Goal: Task Accomplishment & Management: Manage account settings

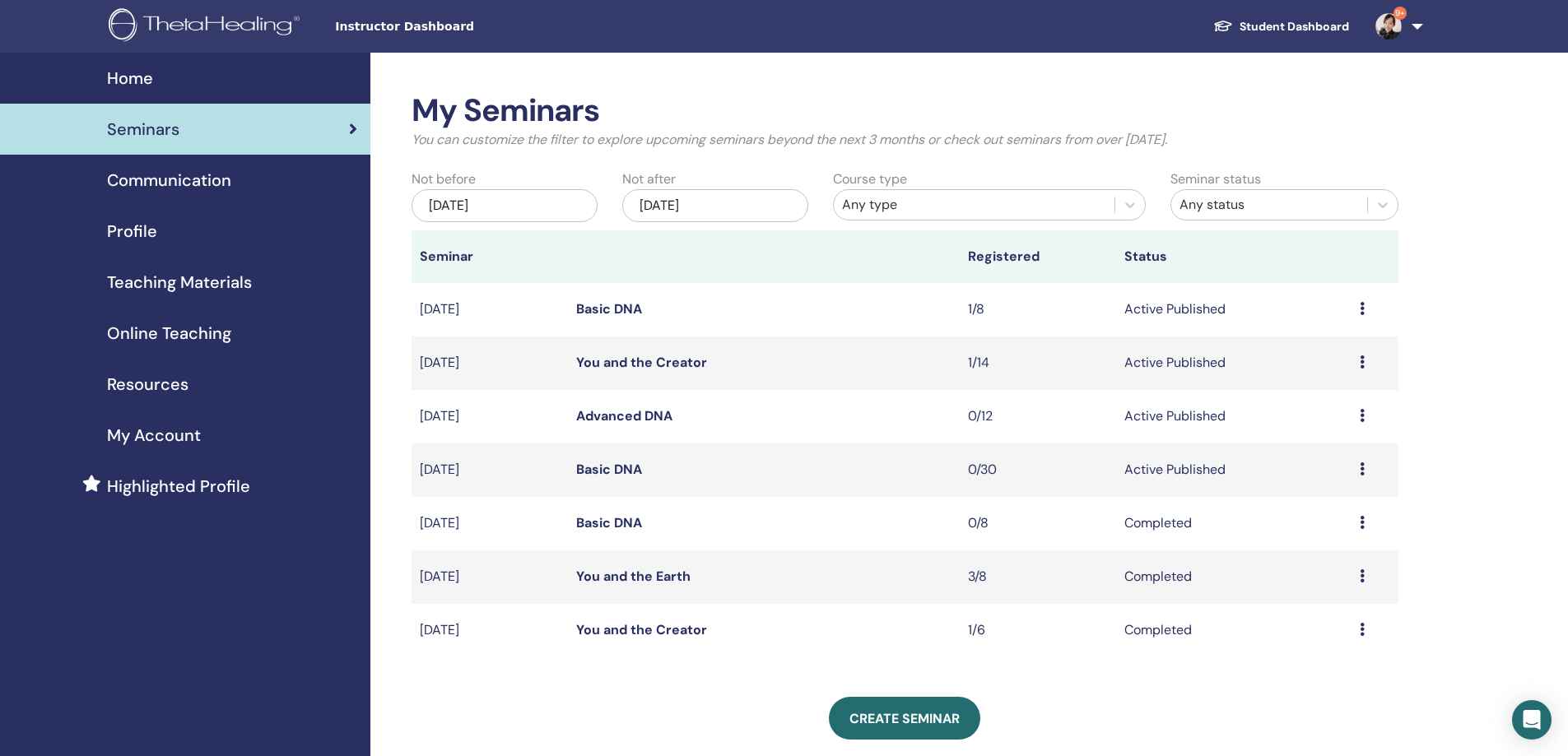
scroll to position [82, 0]
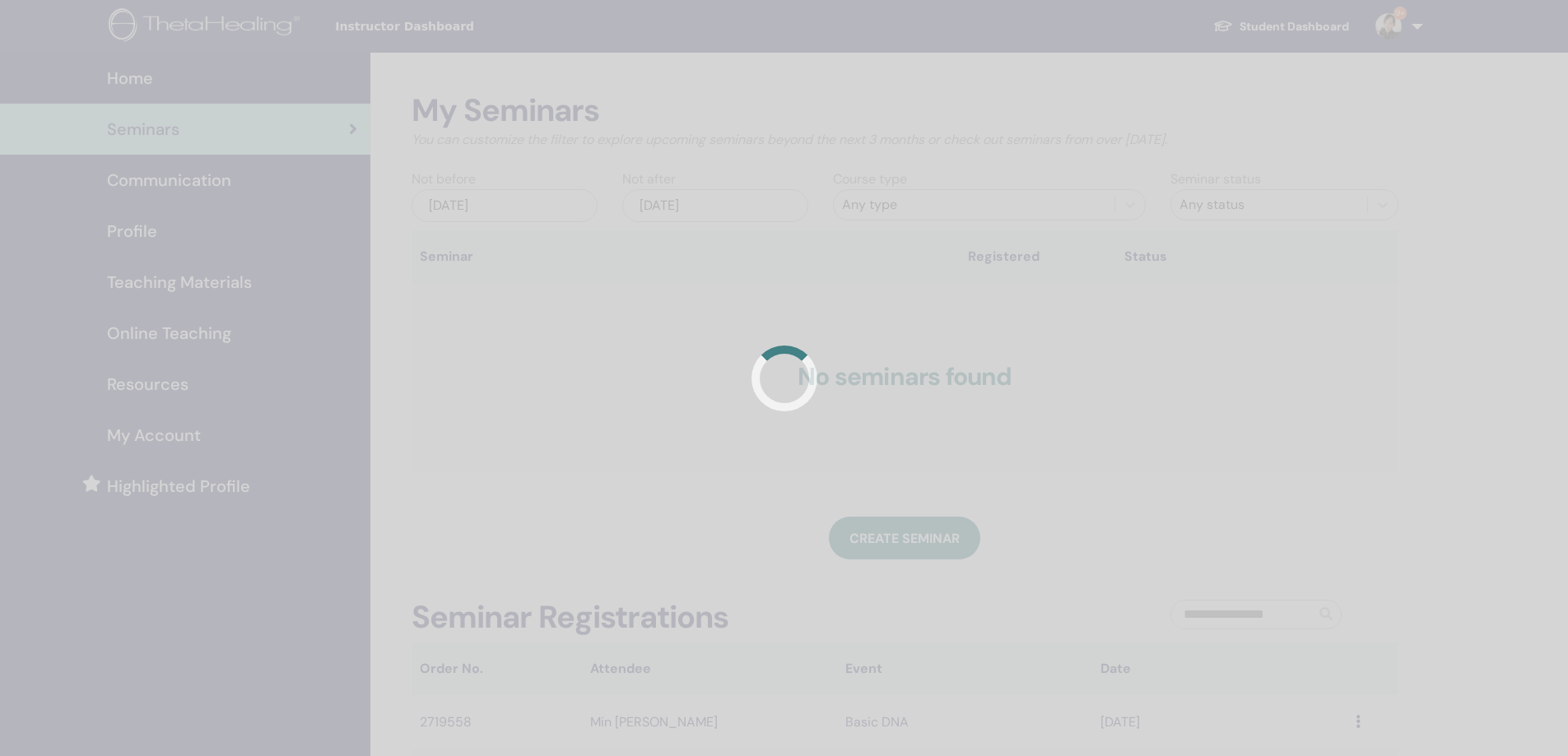
scroll to position [80, 0]
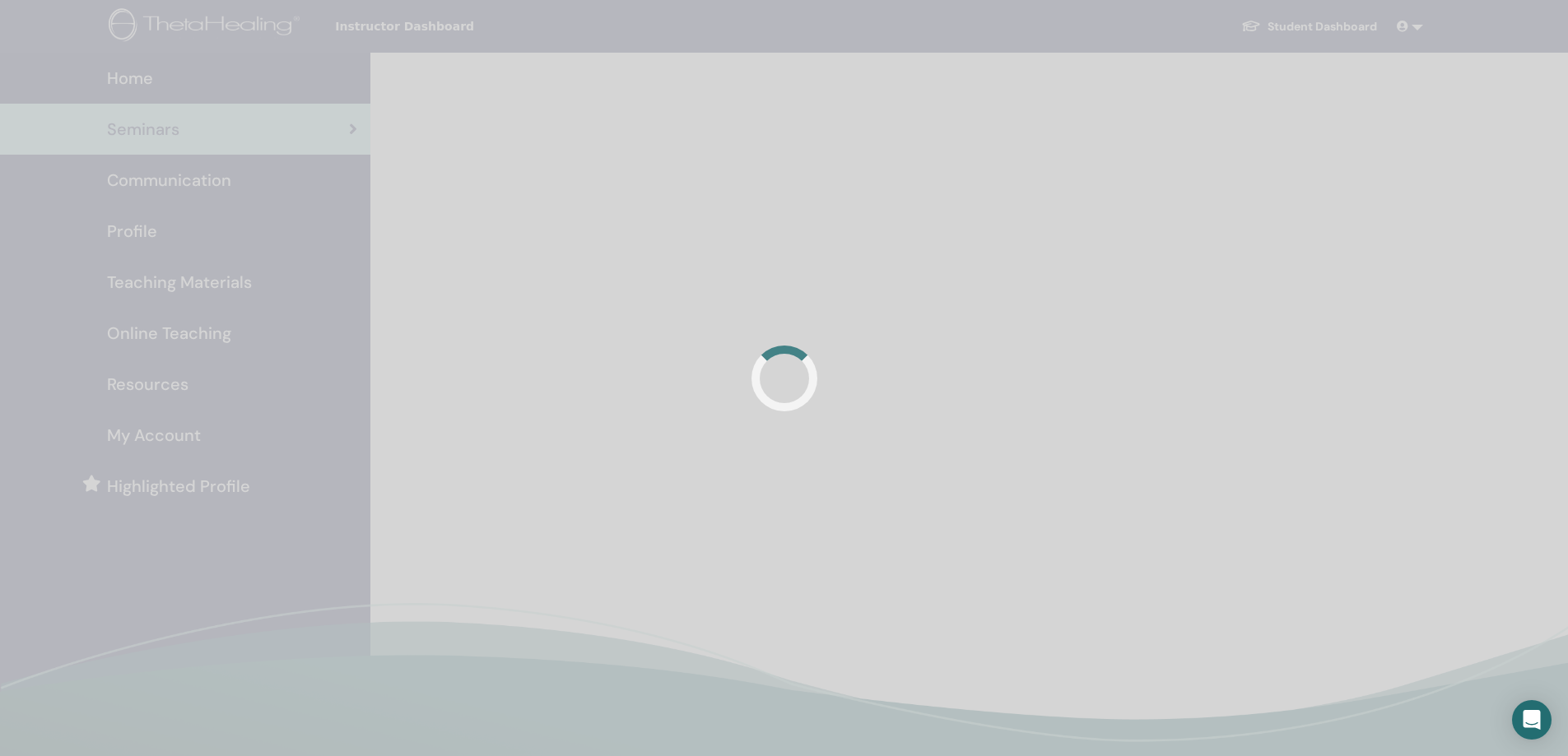
scroll to position [79, 0]
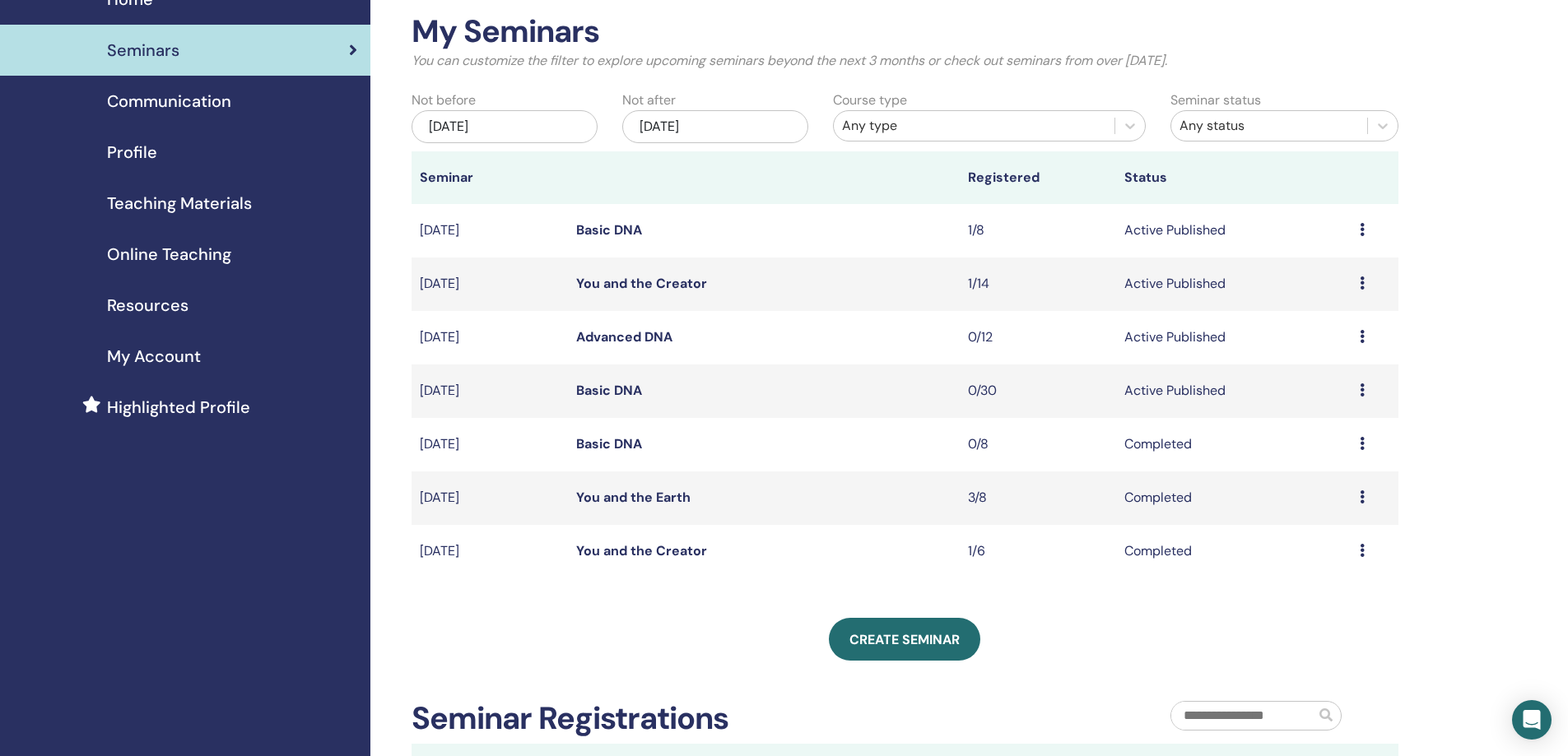
click at [611, 225] on link "Basic DNA" at bounding box center [609, 229] width 66 height 17
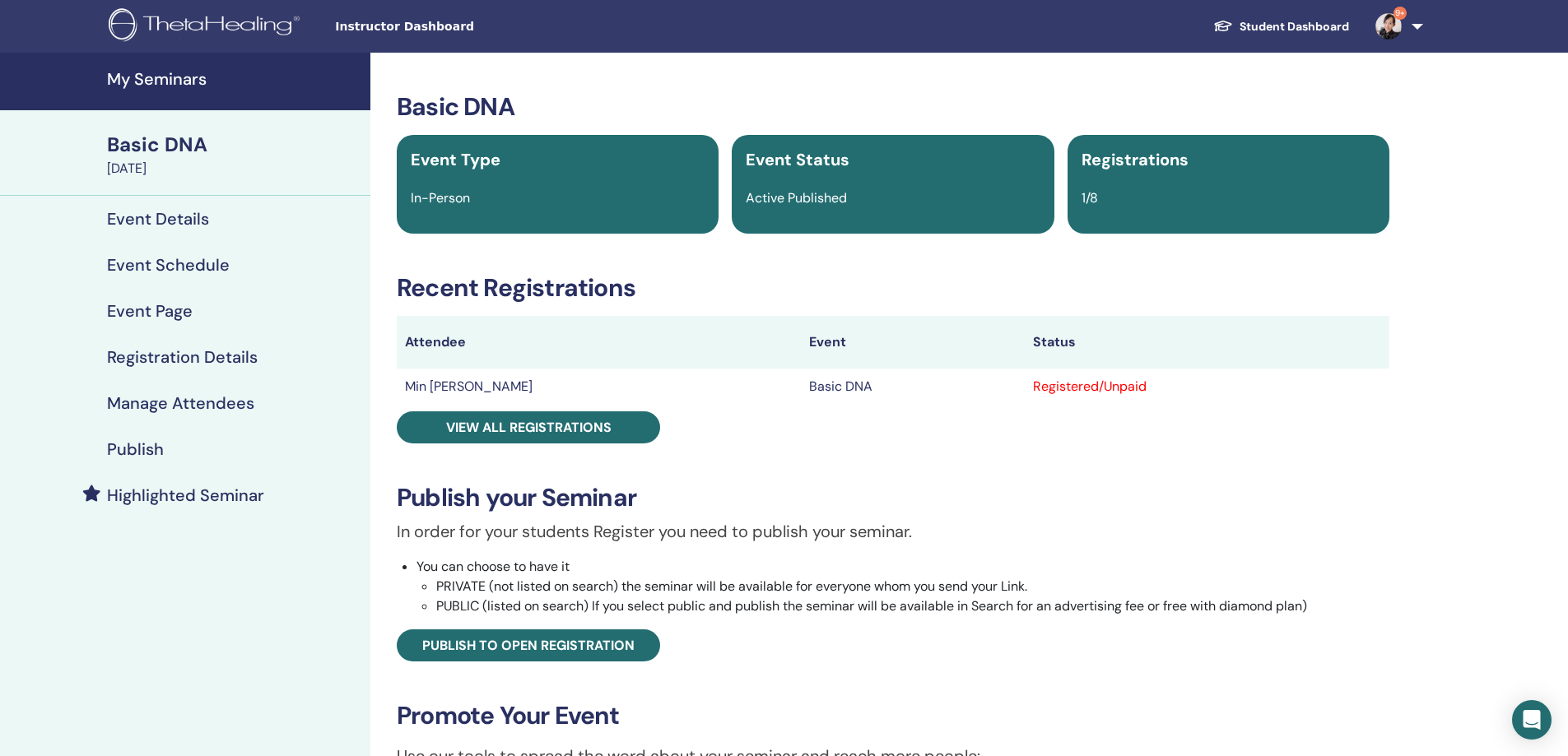
click at [200, 402] on h4 "Manage Attendees" at bounding box center [180, 403] width 147 height 20
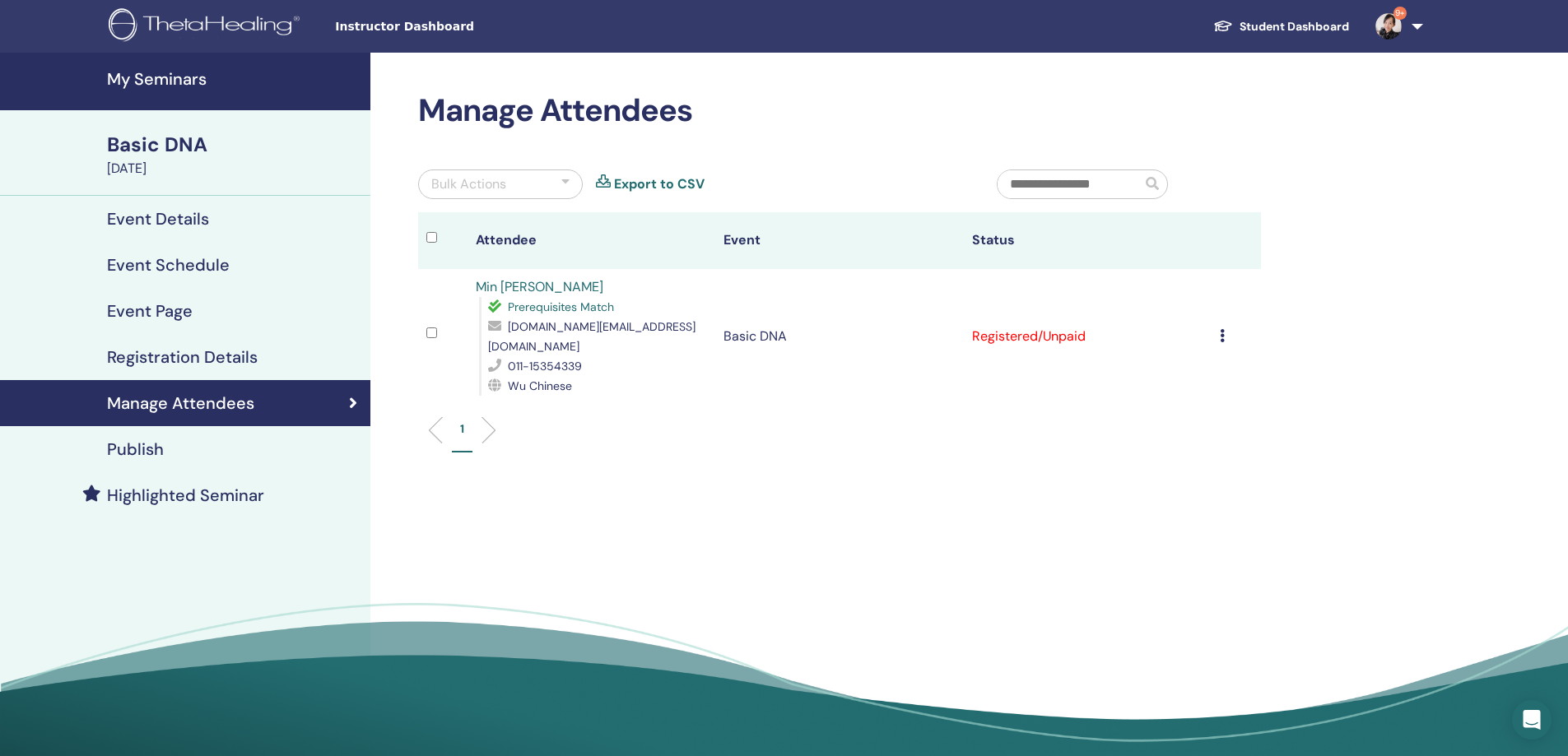
click at [1221, 329] on icon at bounding box center [1222, 335] width 5 height 13
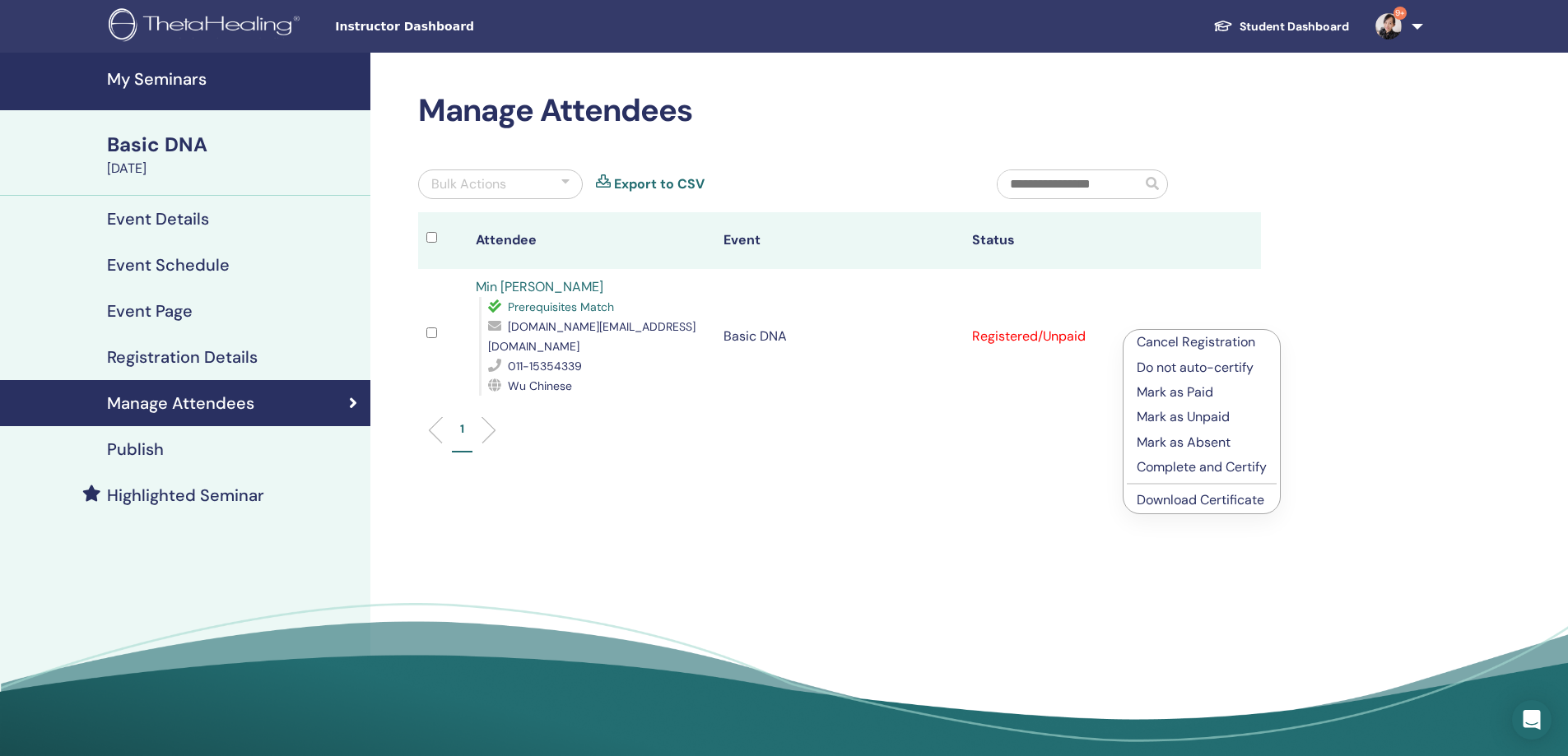
click at [1230, 500] on link "Download Certificate" at bounding box center [1200, 499] width 128 height 17
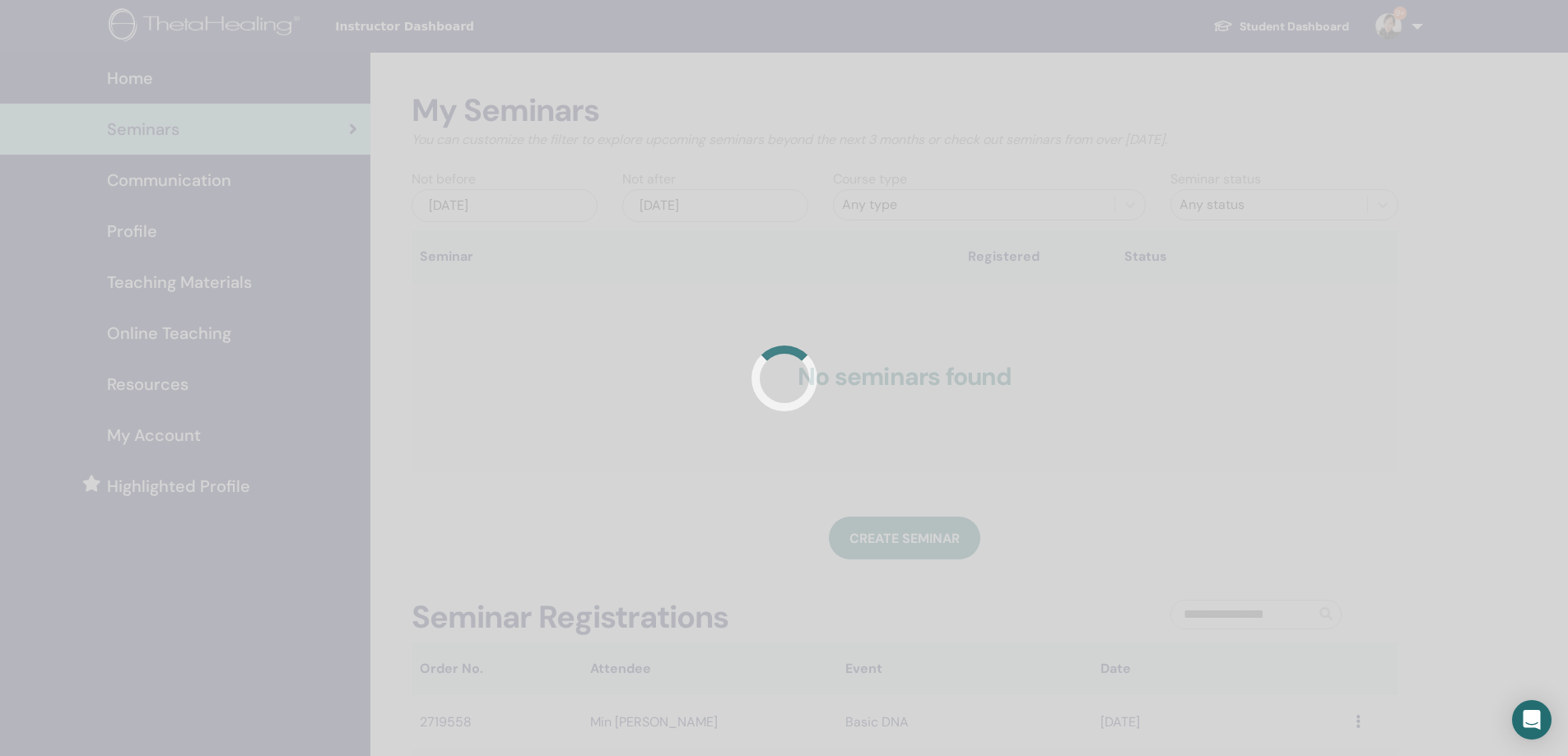
scroll to position [79, 0]
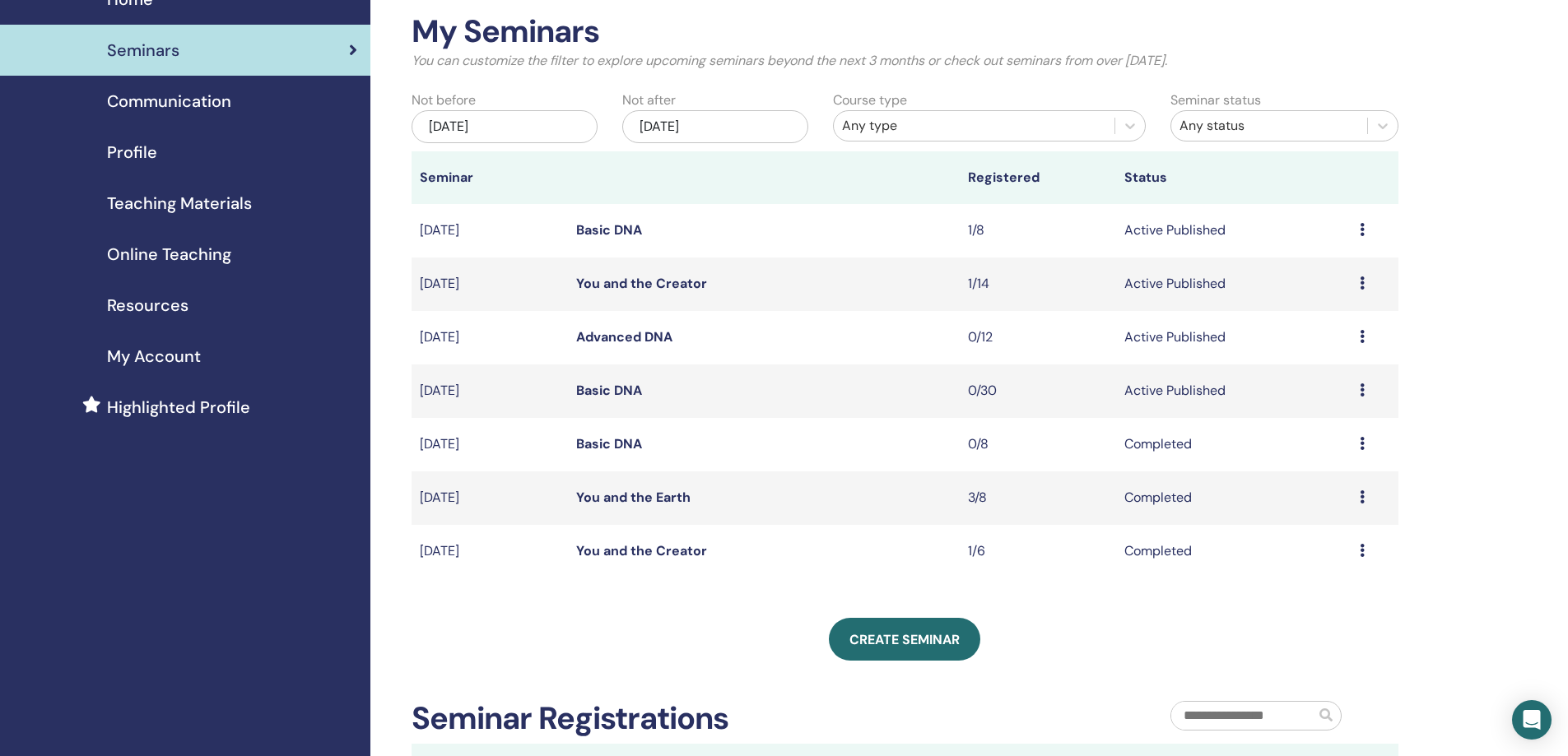
click at [655, 286] on link "You and the Creator" at bounding box center [641, 283] width 131 height 17
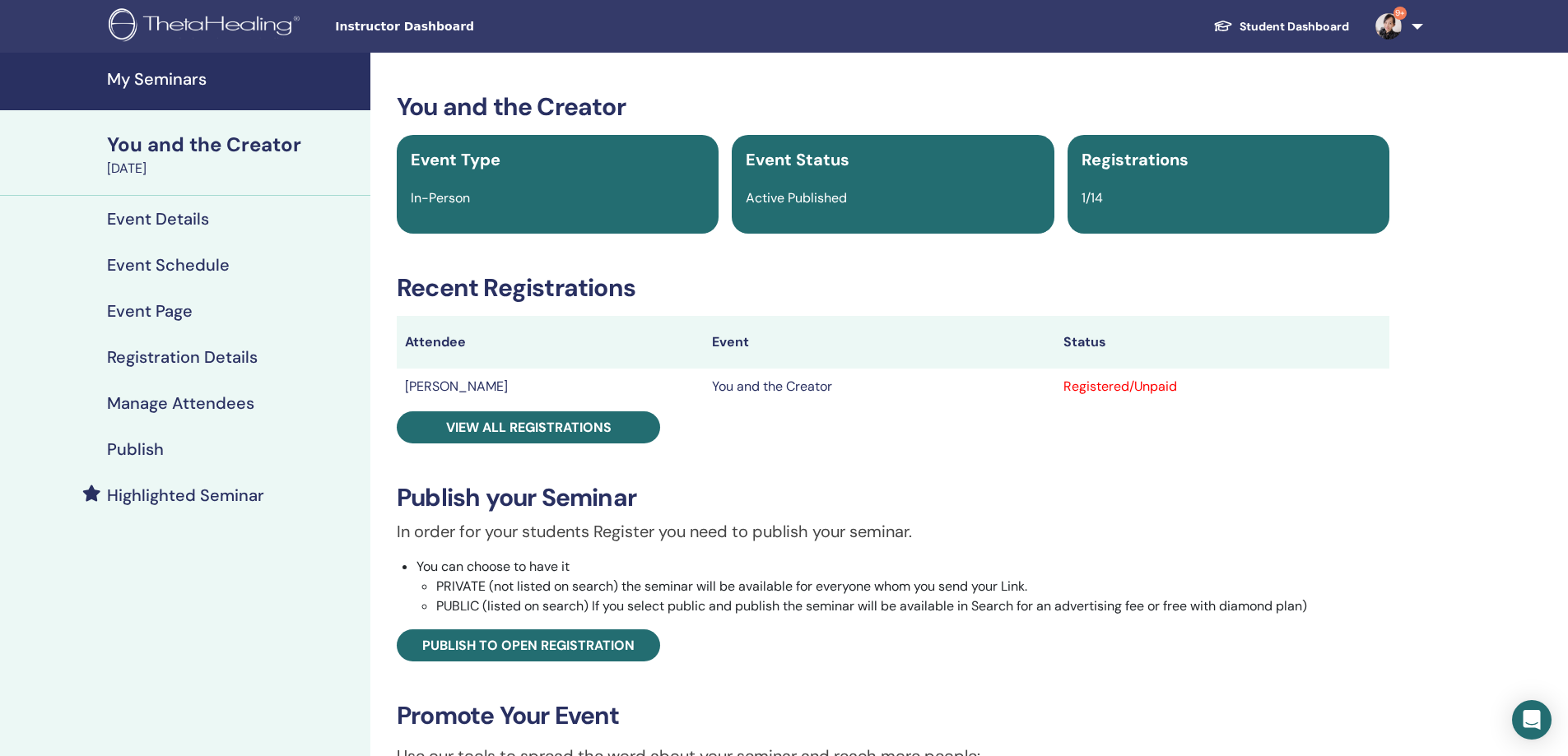
click at [176, 410] on h4 "Manage Attendees" at bounding box center [180, 403] width 147 height 20
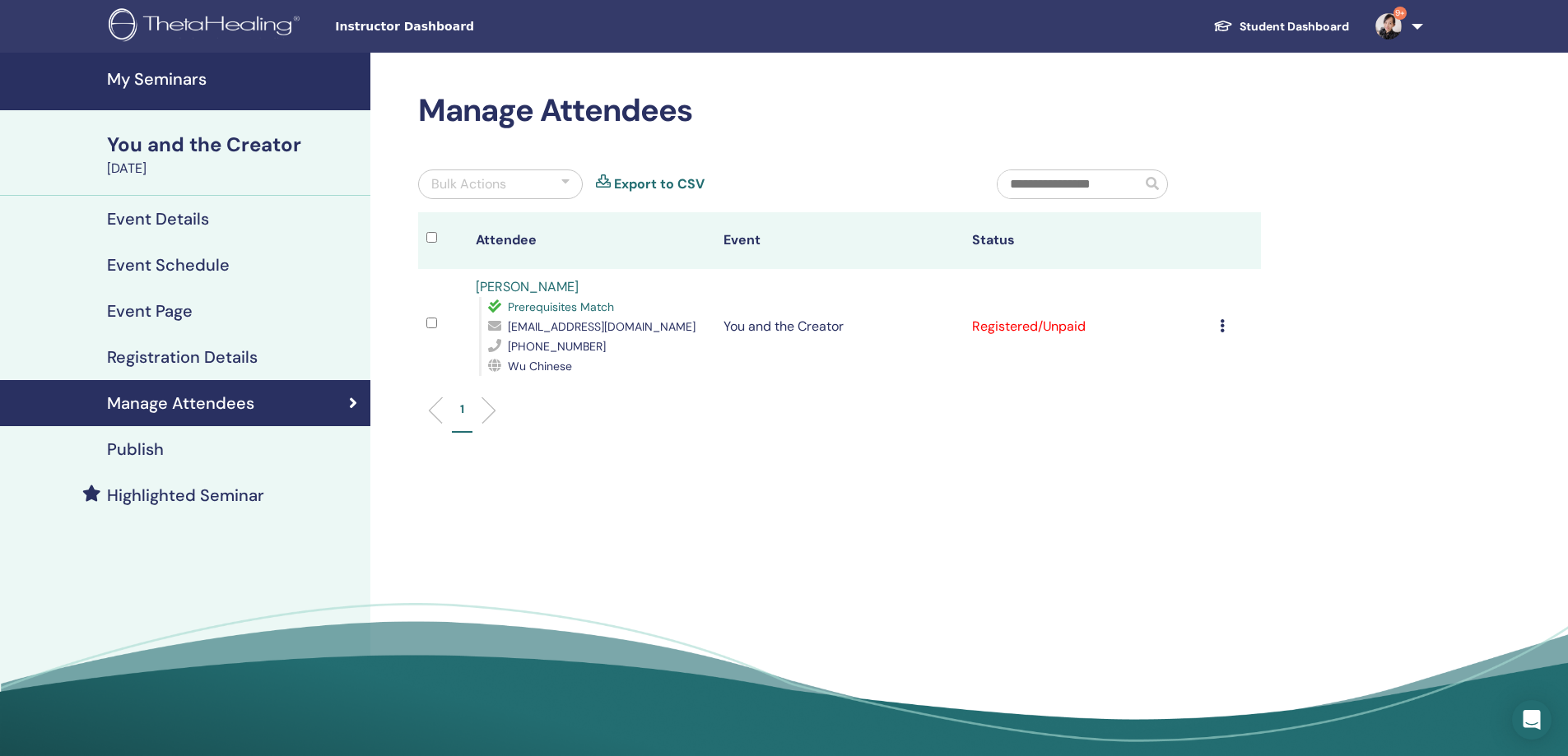
click at [1223, 325] on icon at bounding box center [1222, 325] width 5 height 13
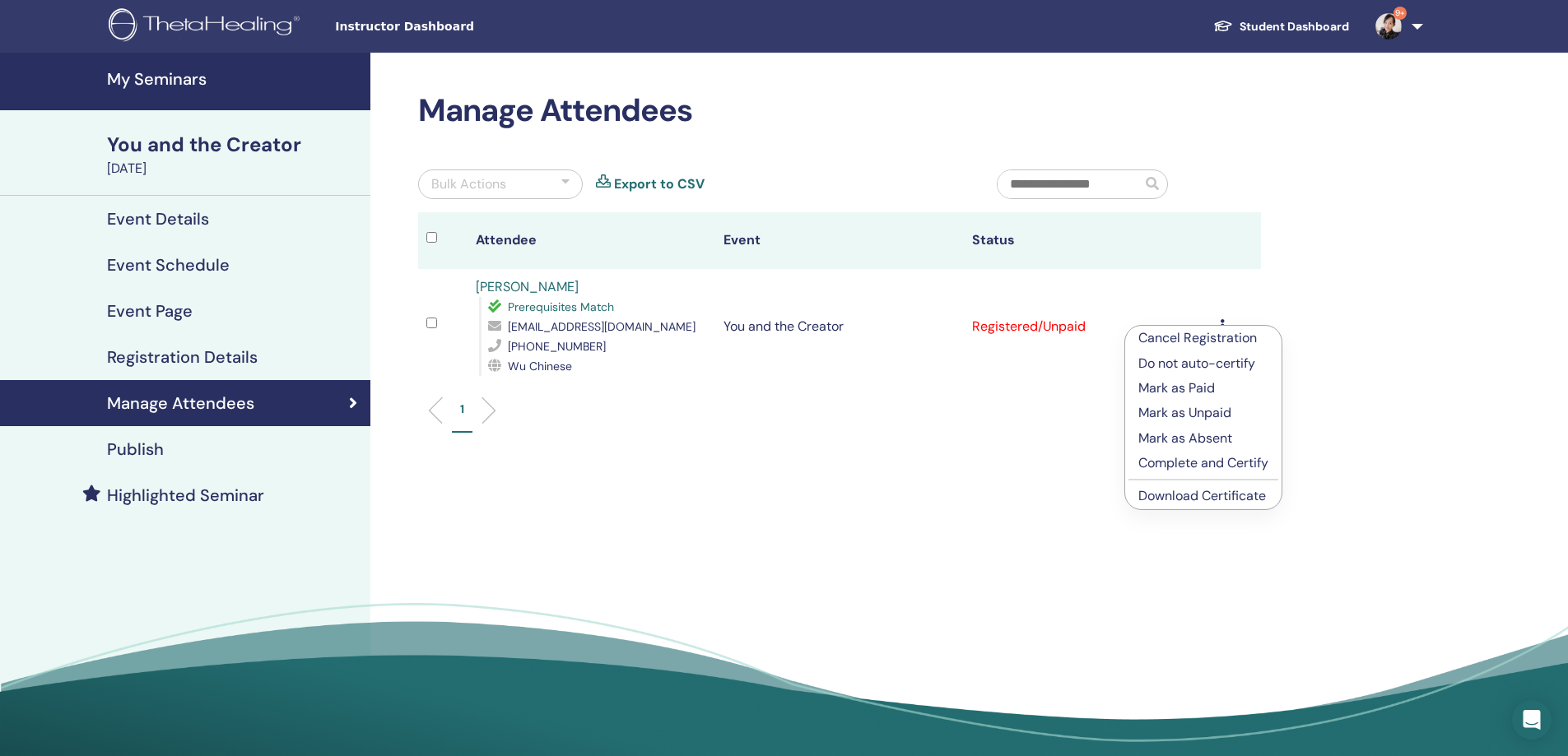
click at [1218, 496] on link "Download Certificate" at bounding box center [1201, 495] width 128 height 17
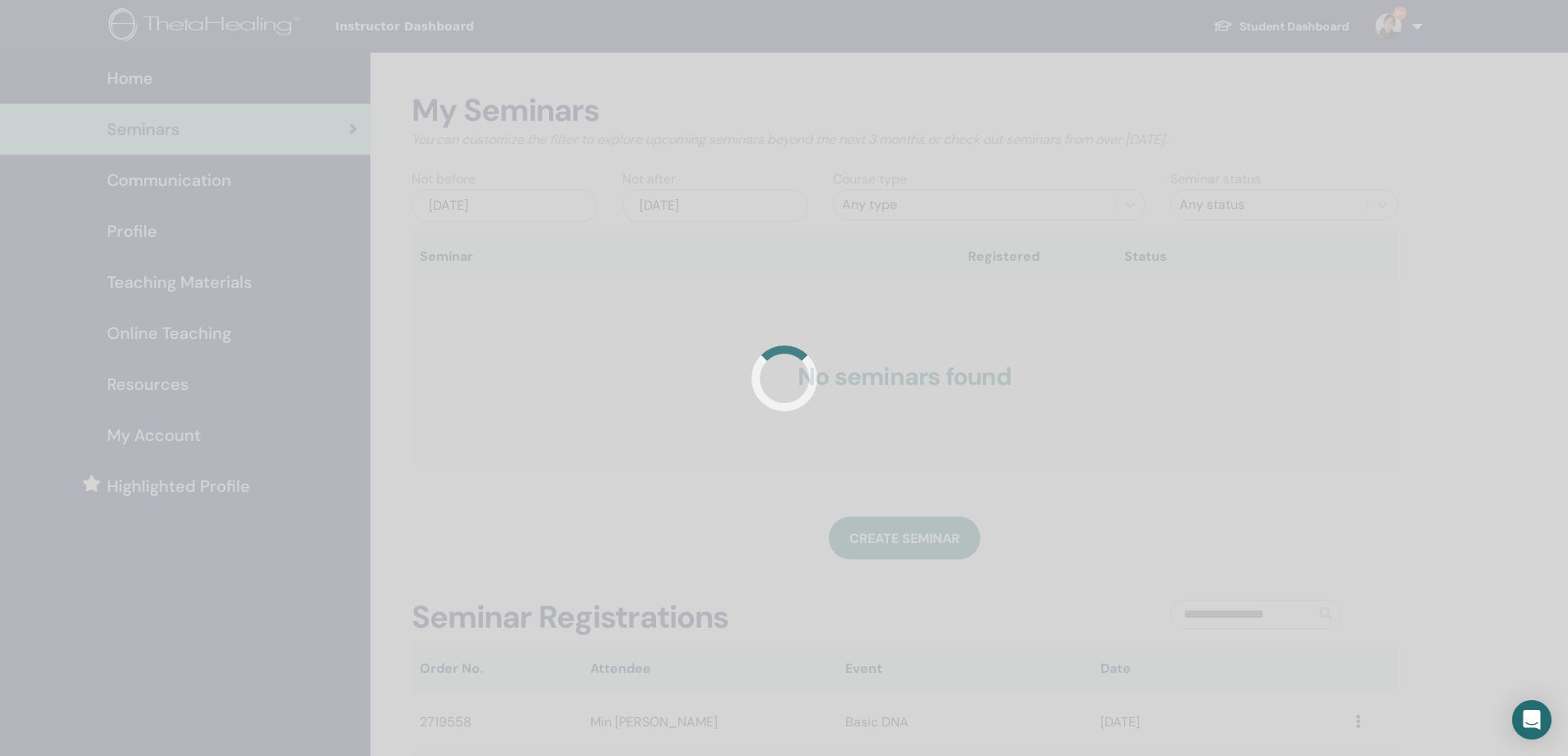
scroll to position [79, 0]
